Goal: Task Accomplishment & Management: Manage account settings

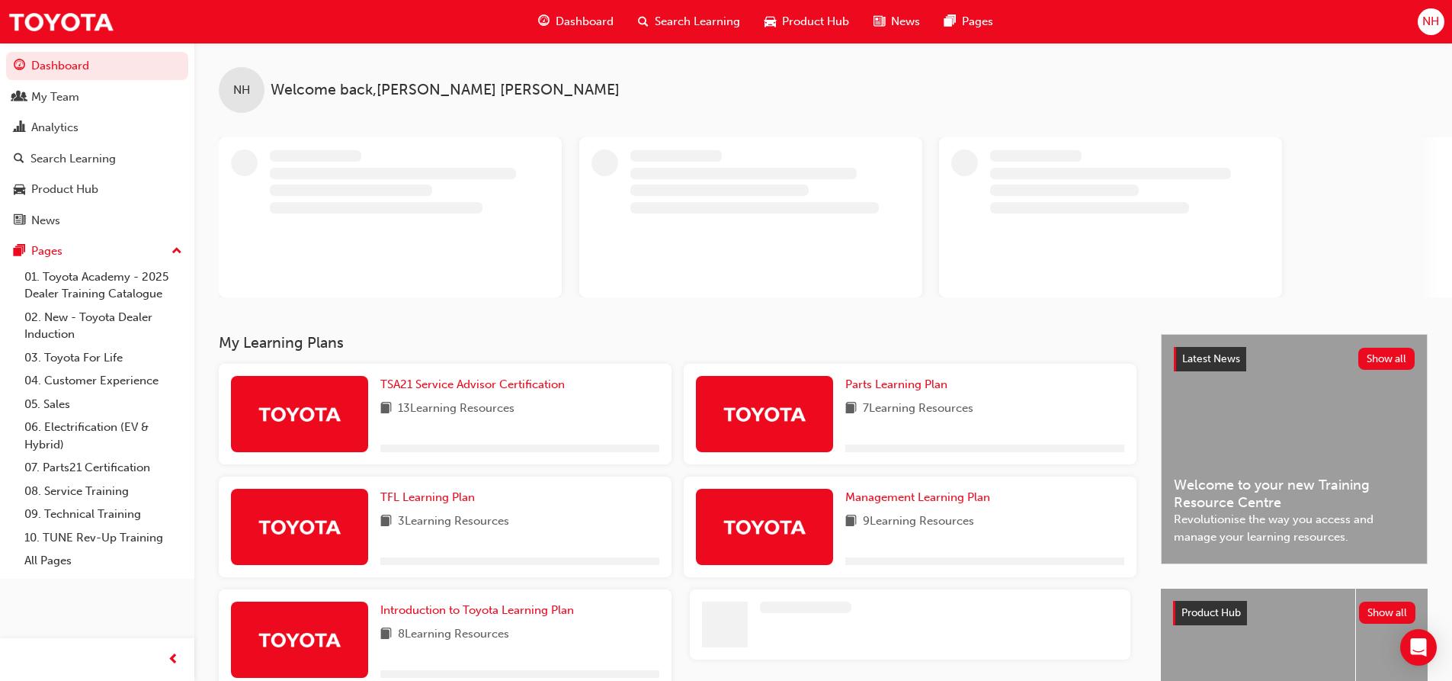
click at [1428, 29] on span "NH" at bounding box center [1430, 22] width 17 height 18
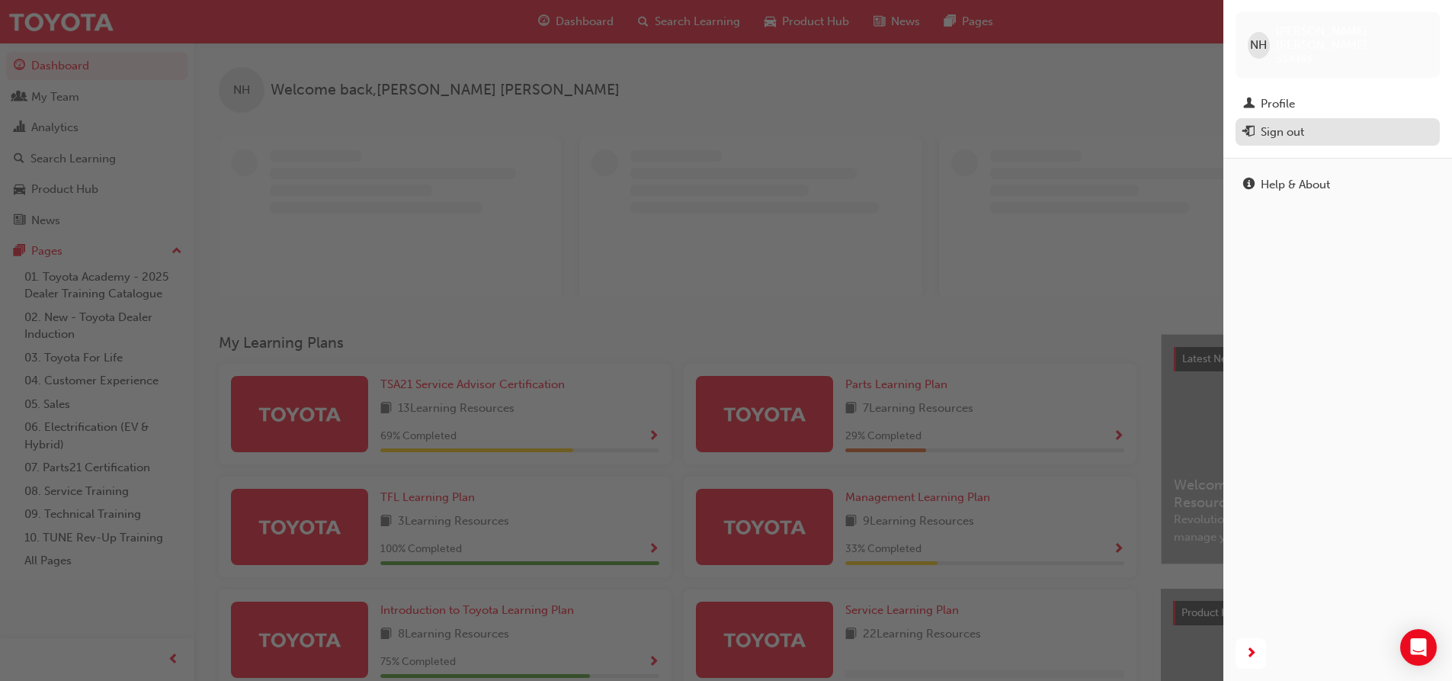
click at [1281, 123] on div "Sign out" at bounding box center [1282, 132] width 43 height 18
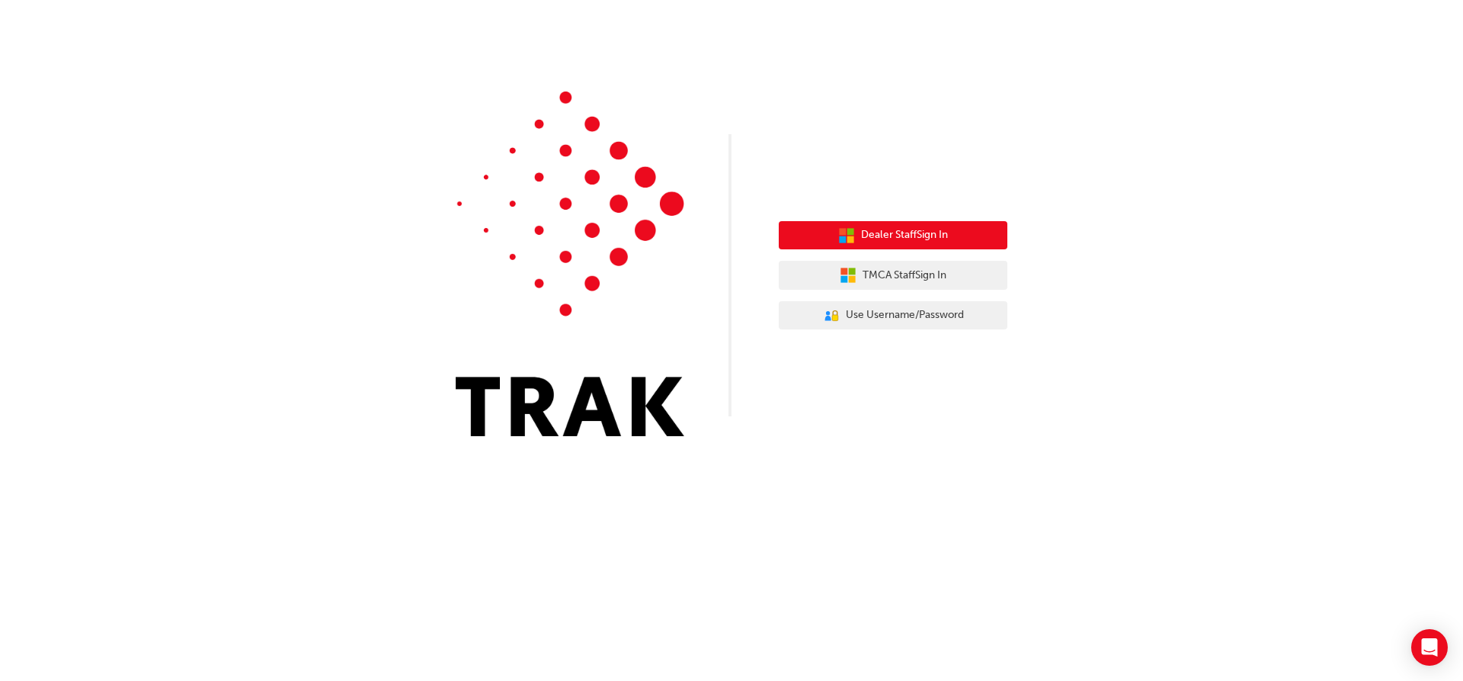
click at [921, 242] on span "Dealer Staff Sign In" at bounding box center [904, 235] width 87 height 18
